Goal: Navigation & Orientation: Find specific page/section

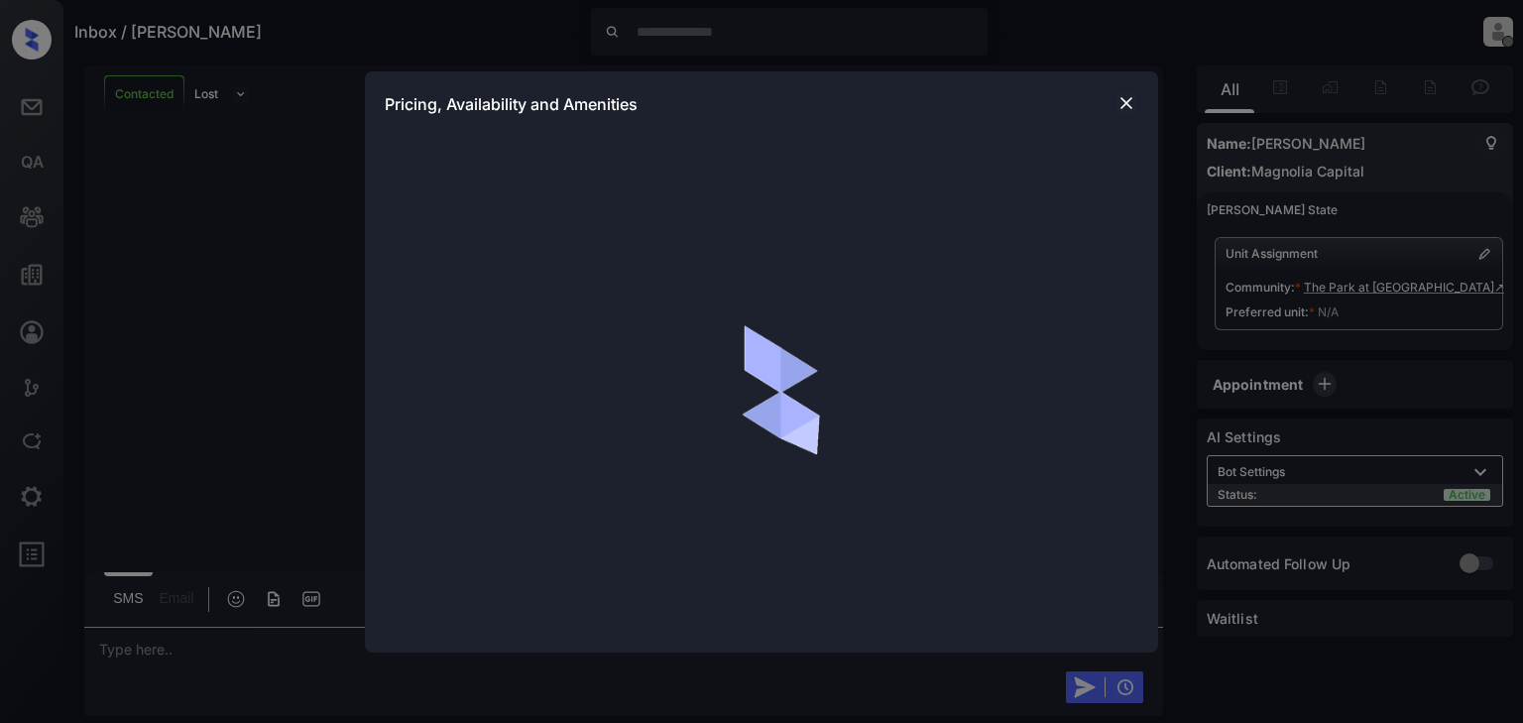
scroll to position [1269, 0]
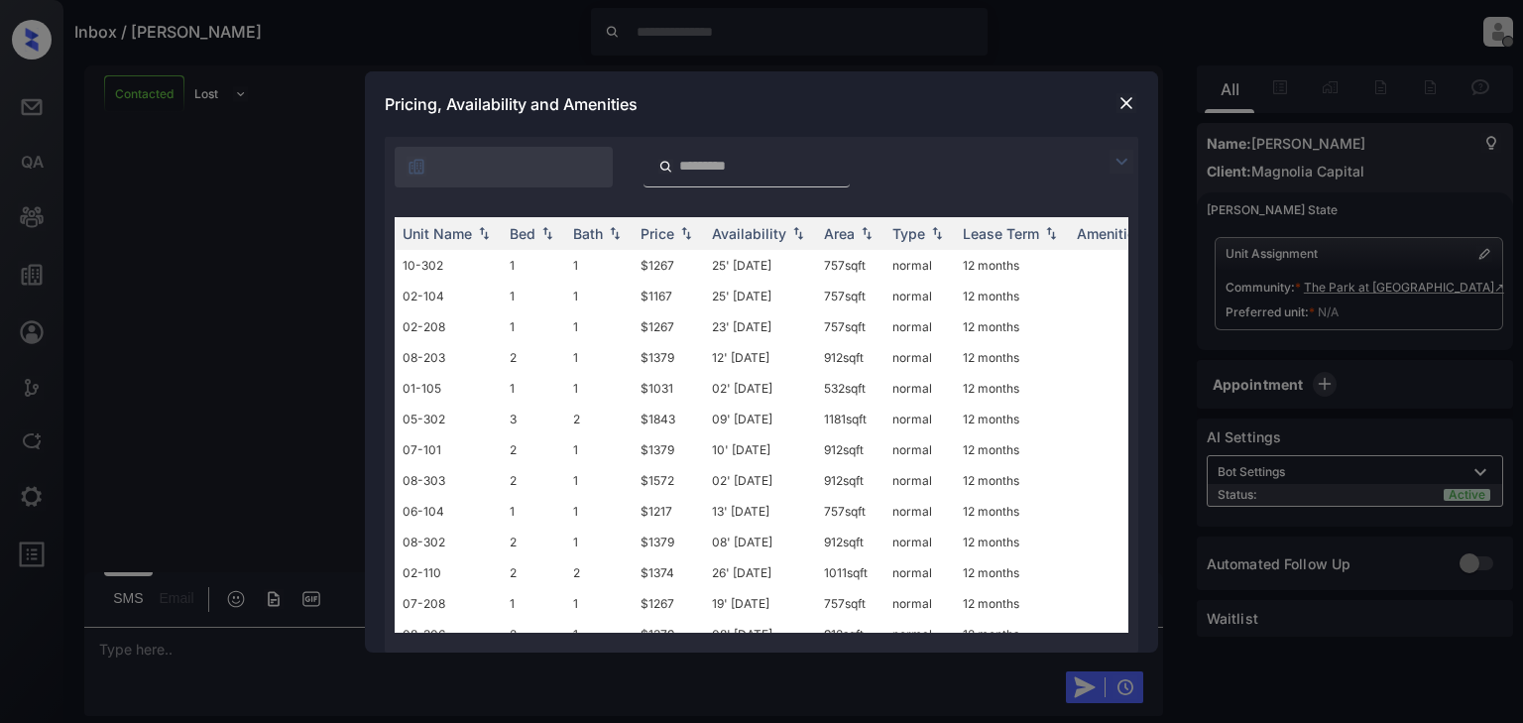
click at [1121, 101] on img at bounding box center [1127, 103] width 20 height 20
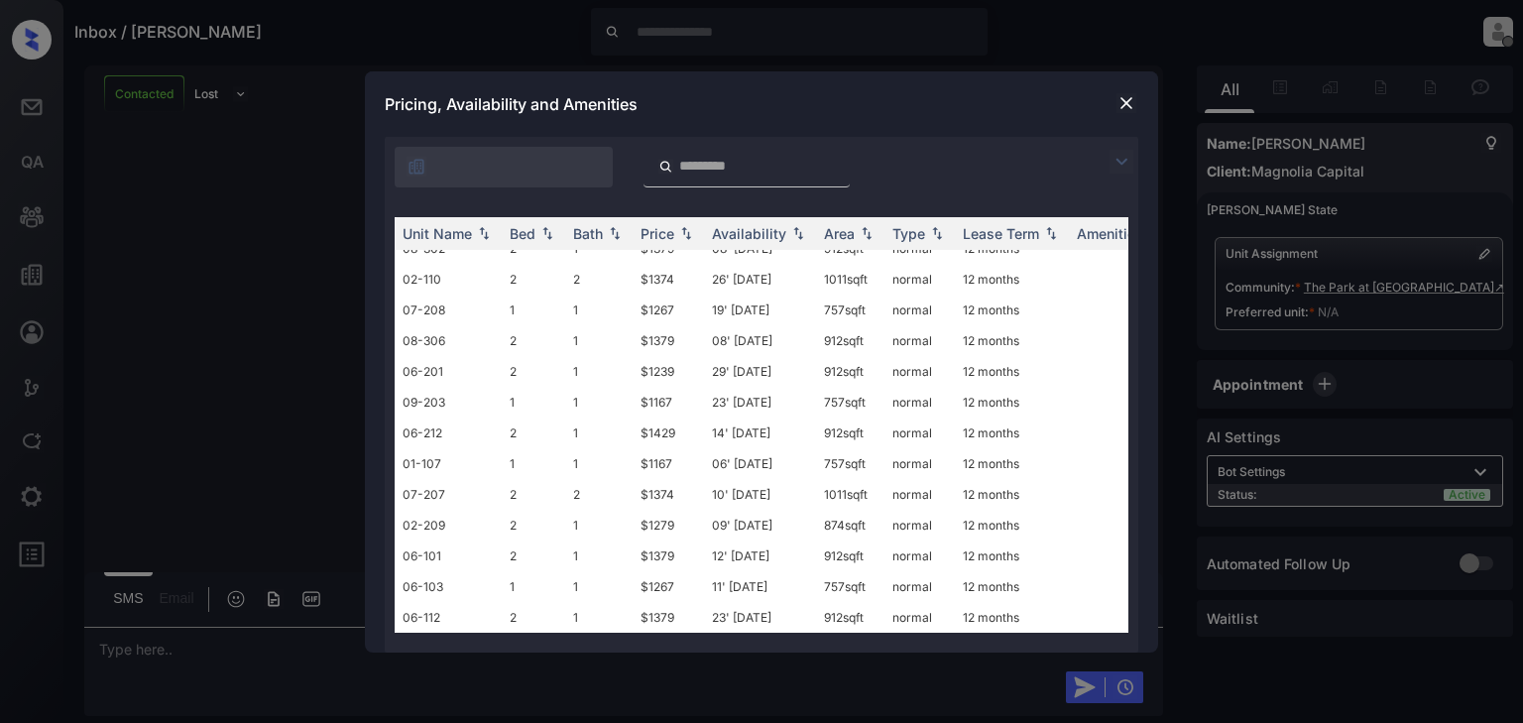
click at [1132, 95] on img at bounding box center [1127, 103] width 20 height 20
